Goal: Navigation & Orientation: Find specific page/section

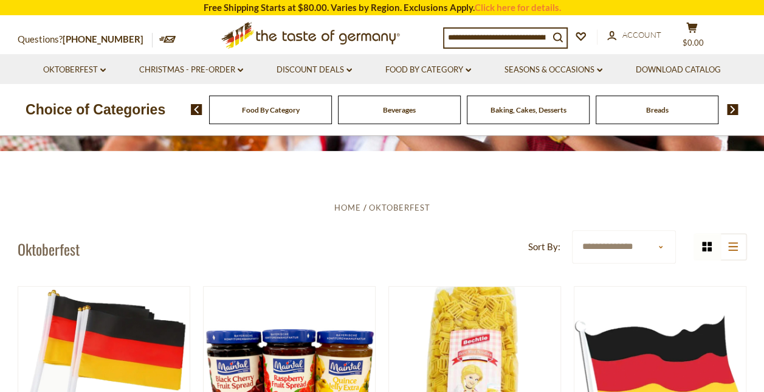
scroll to position [118, 0]
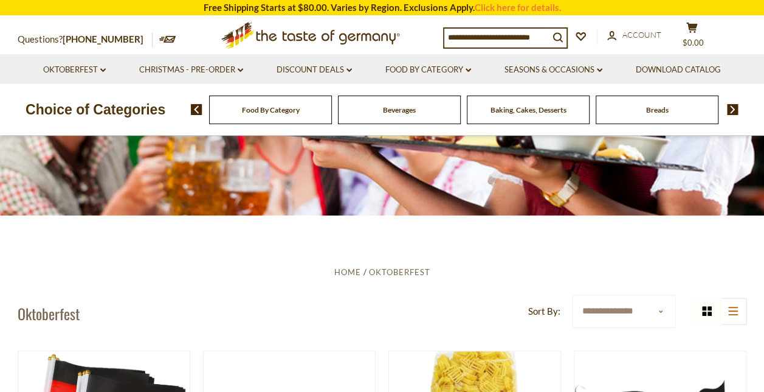
click at [332, 117] on div "Beverages" at bounding box center [270, 109] width 123 height 29
click at [405, 112] on span "Beverages" at bounding box center [399, 109] width 33 height 9
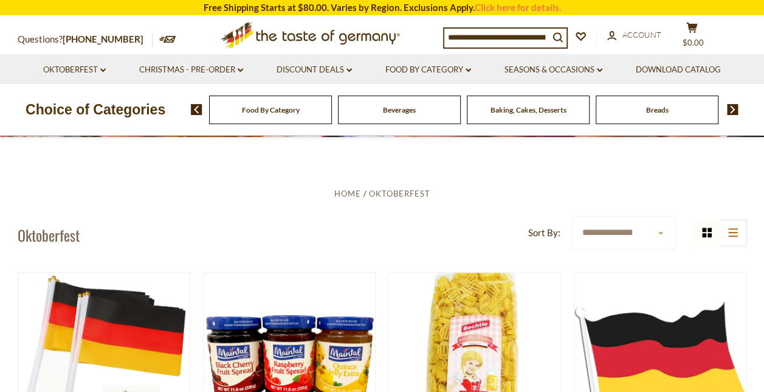
scroll to position [194, 0]
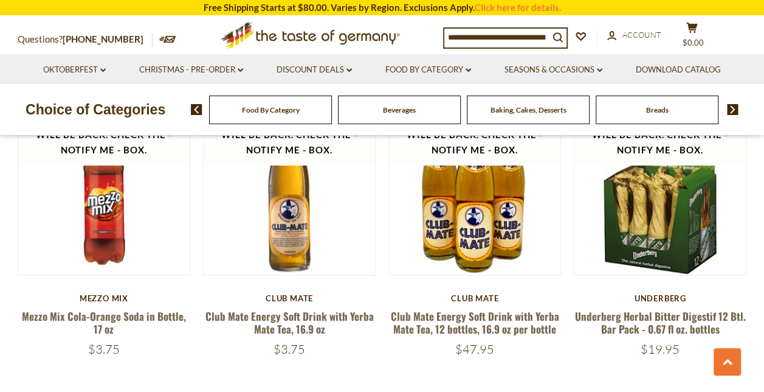
scroll to position [2107, 0]
